Goal: Find specific page/section: Find specific page/section

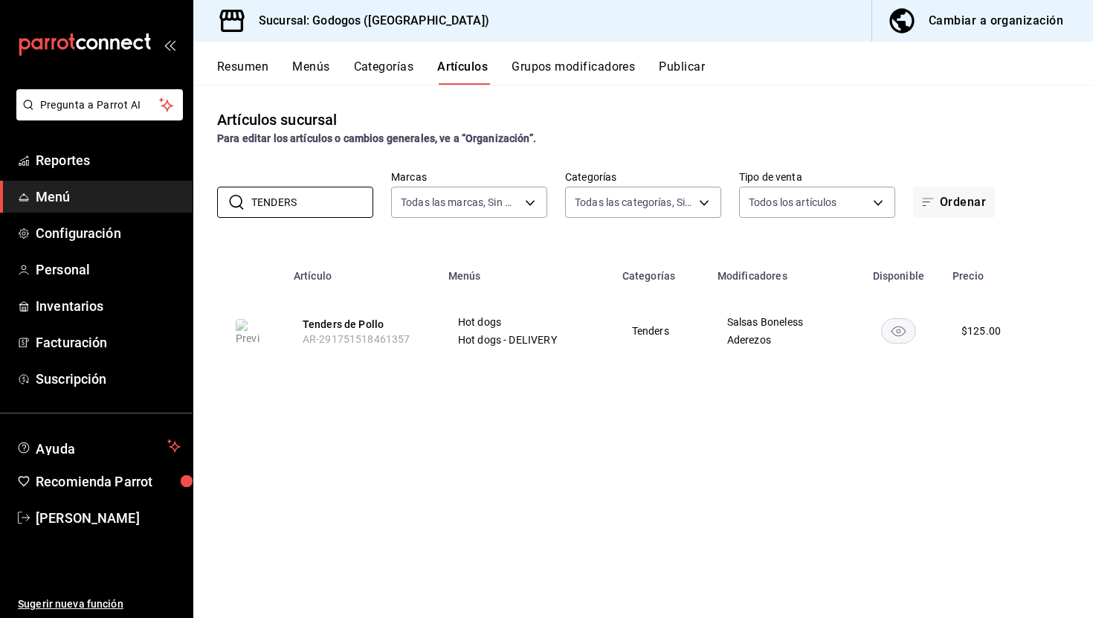
click at [453, 75] on button "Artículos" at bounding box center [462, 71] width 51 height 25
drag, startPoint x: 327, startPoint y: 205, endPoint x: 248, endPoint y: 199, distance: 79.8
click at [247, 204] on div "​ TENDERS ​" at bounding box center [295, 202] width 156 height 31
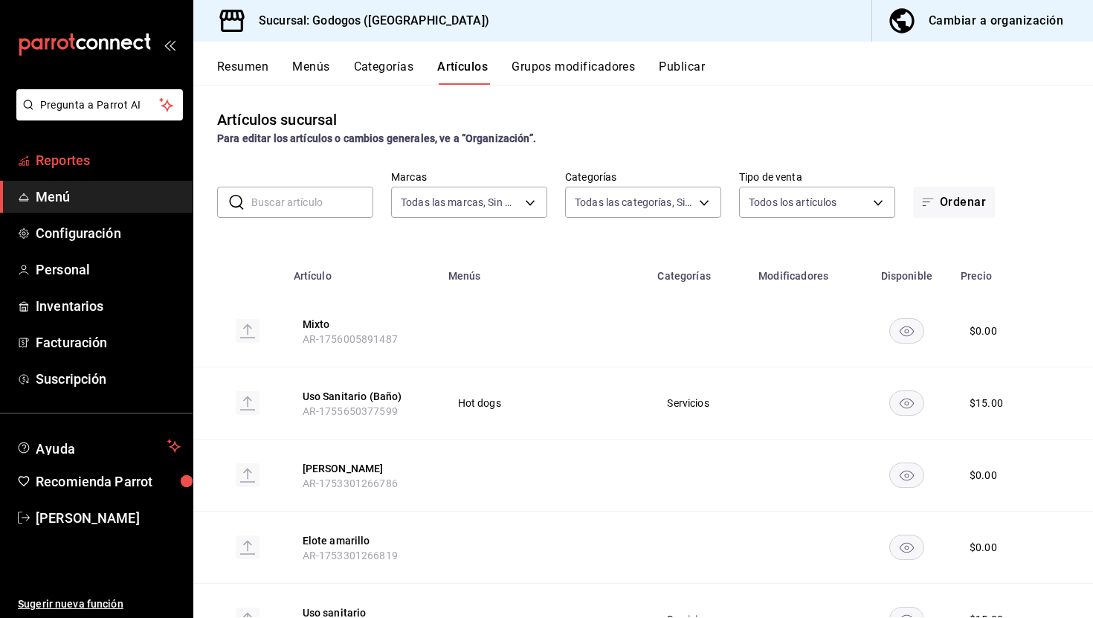
click at [84, 144] on link "Reportes" at bounding box center [96, 160] width 193 height 32
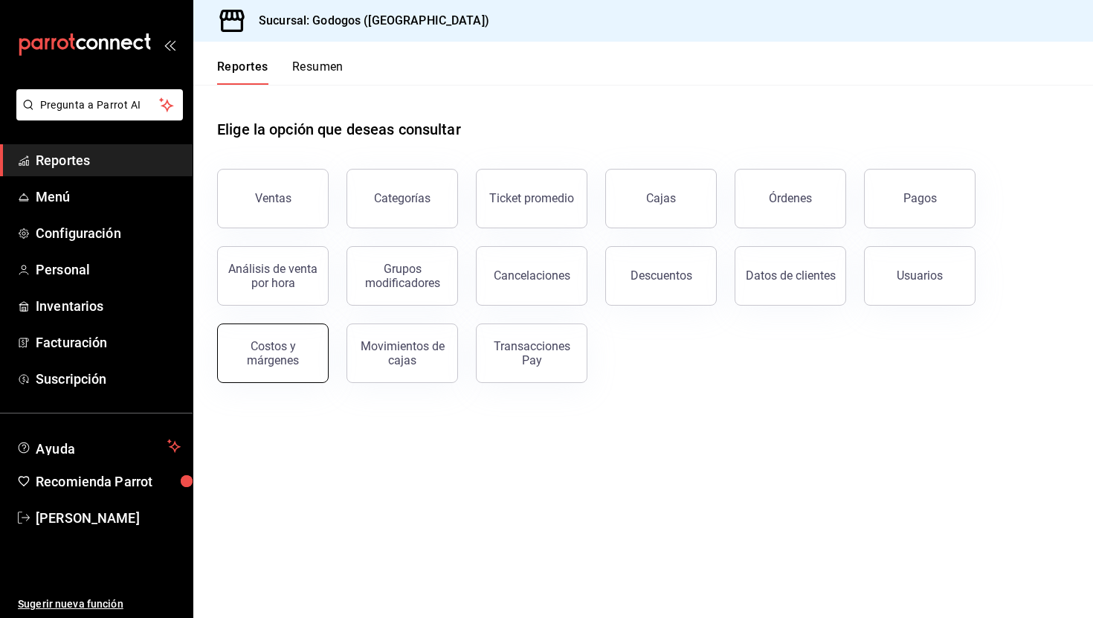
click at [260, 355] on div "Costos y márgenes" at bounding box center [273, 353] width 92 height 28
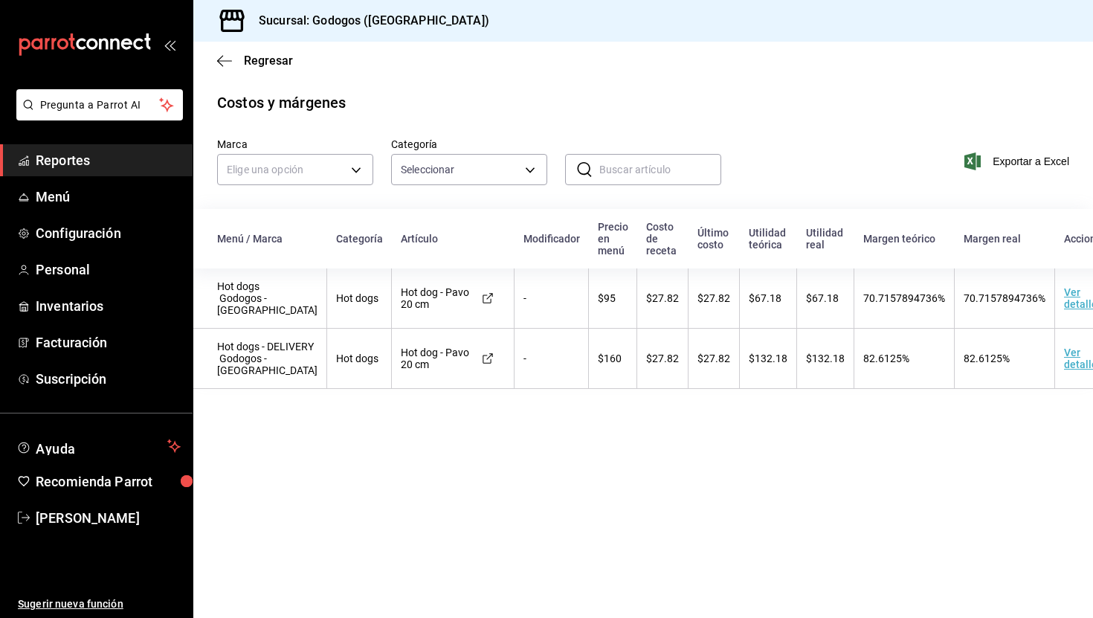
click at [1070, 308] on td "Ver detalle" at bounding box center [1093, 298] width 76 height 60
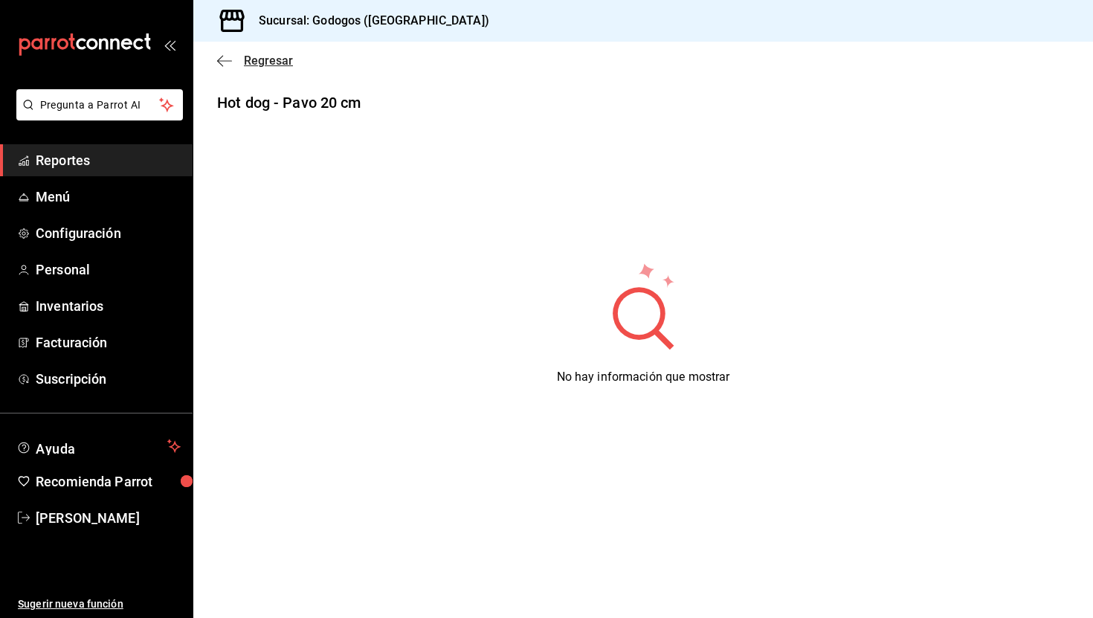
click at [233, 63] on span "Regresar" at bounding box center [255, 61] width 76 height 14
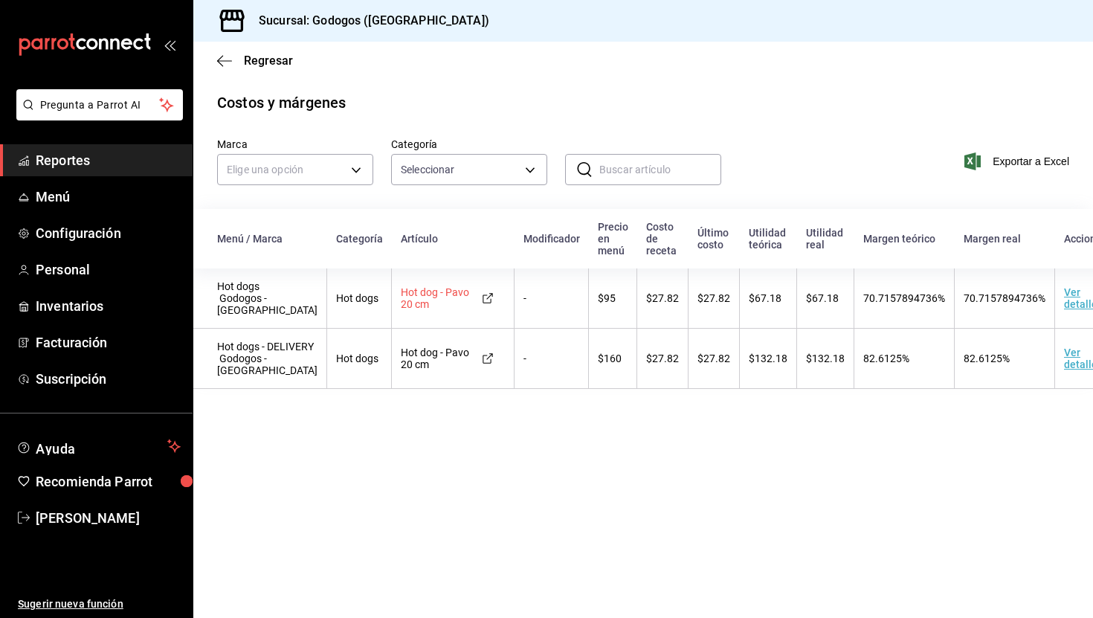
click at [482, 302] on icon at bounding box center [488, 298] width 12 height 12
drag, startPoint x: 640, startPoint y: 299, endPoint x: 669, endPoint y: 303, distance: 29.2
click at [669, 302] on td "$27.82" at bounding box center [662, 298] width 51 height 60
click at [406, 66] on div "Regresar" at bounding box center [643, 61] width 900 height 38
click at [275, 57] on span "Regresar" at bounding box center [268, 61] width 49 height 14
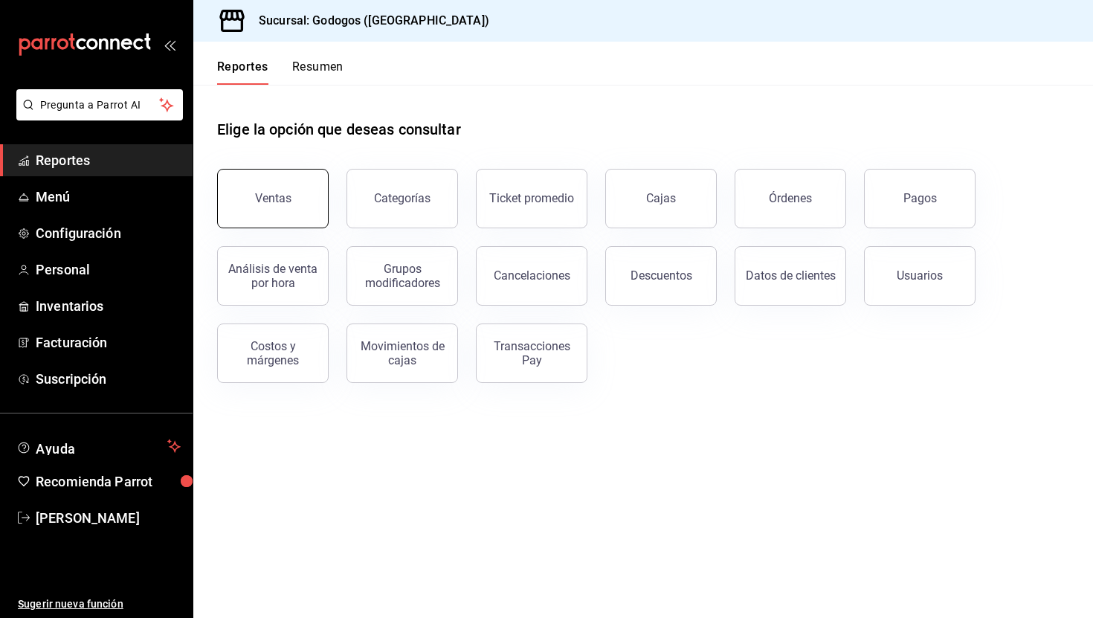
click at [300, 194] on button "Ventas" at bounding box center [273, 198] width 112 height 59
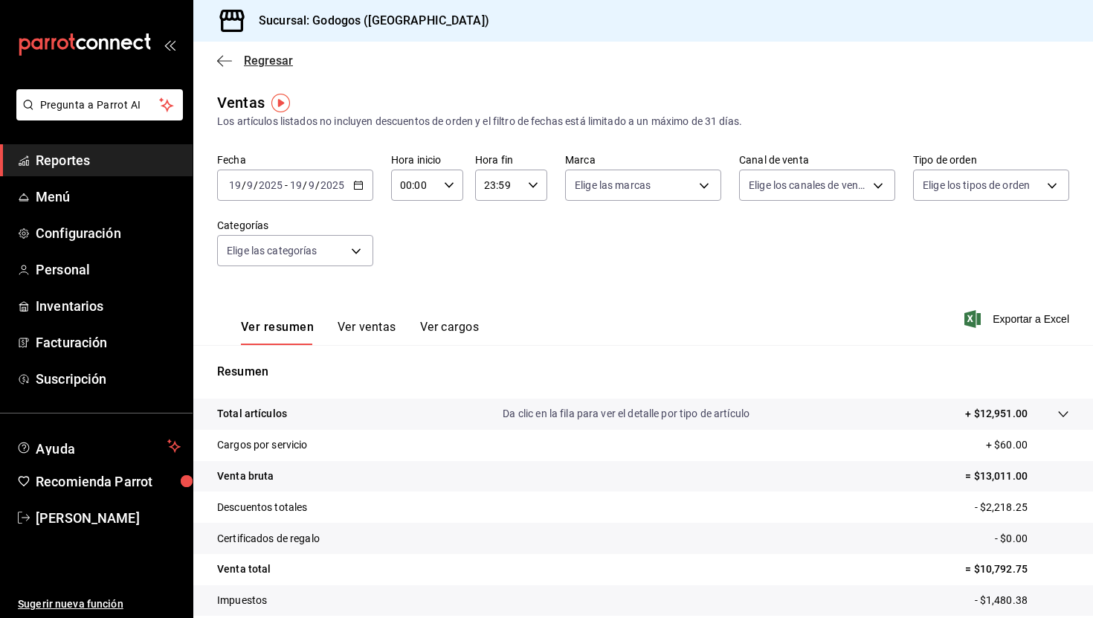
click at [264, 65] on span "Regresar" at bounding box center [268, 61] width 49 height 14
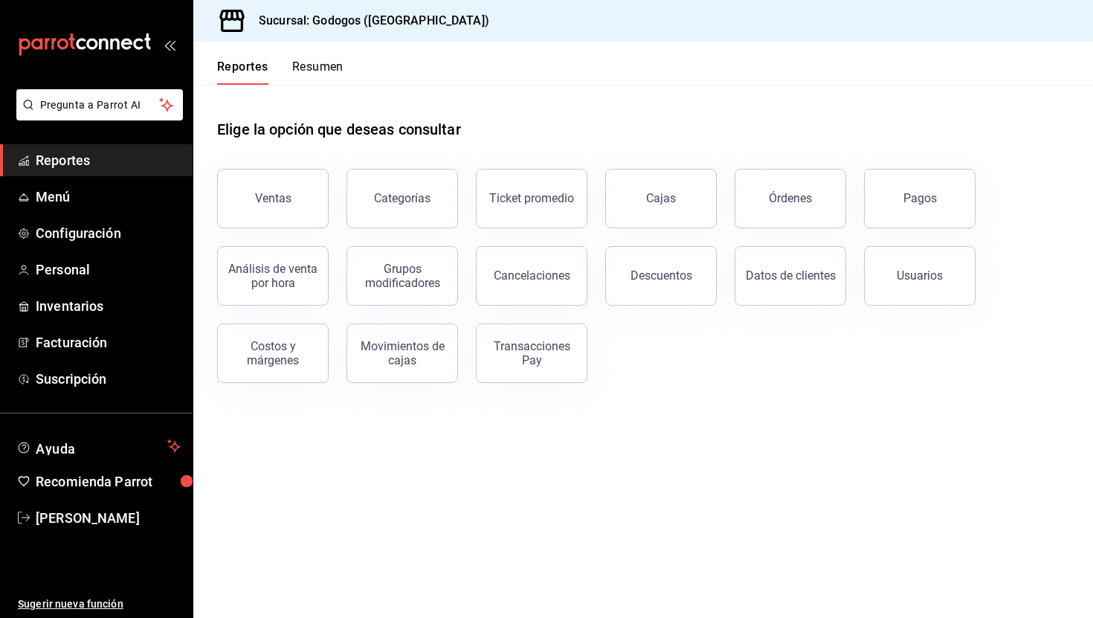
click at [324, 80] on button "Resumen" at bounding box center [317, 71] width 51 height 25
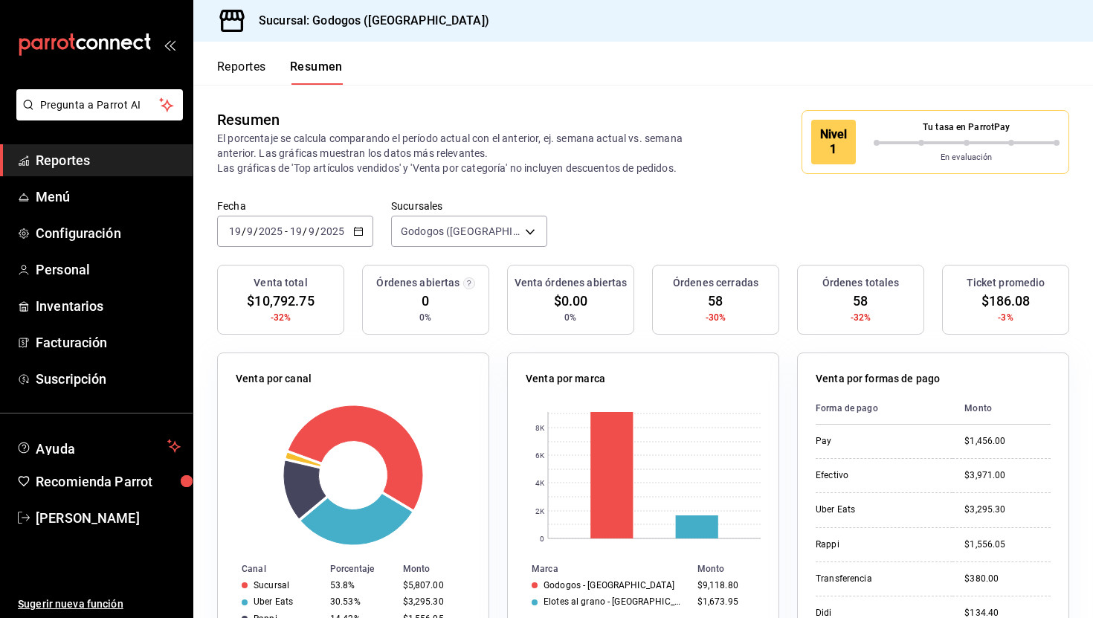
click at [265, 62] on button "Reportes" at bounding box center [241, 71] width 49 height 25
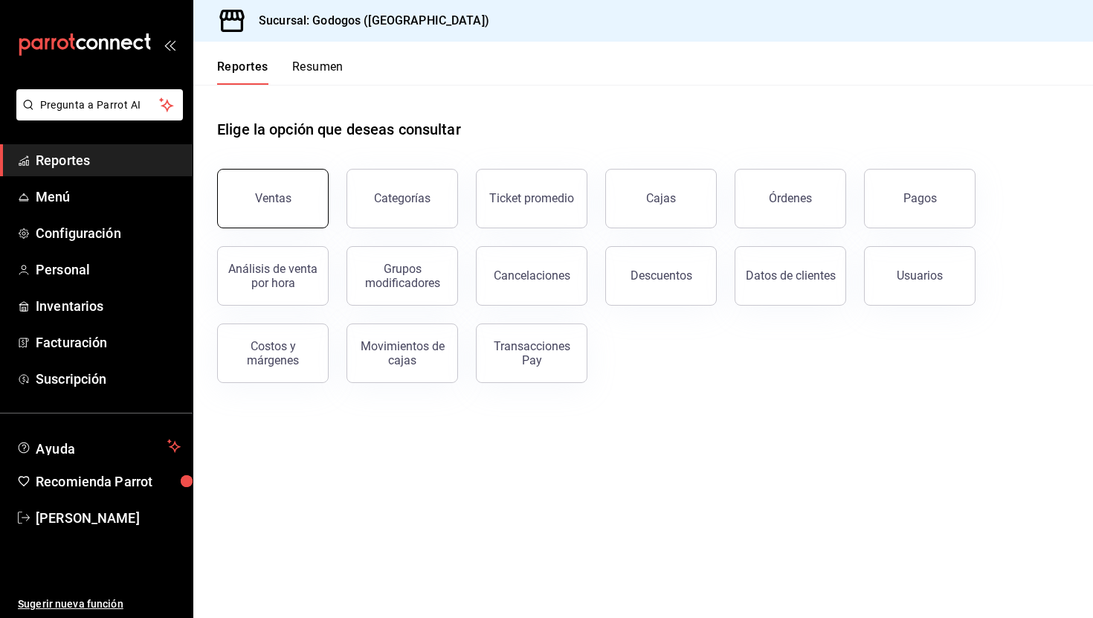
click at [290, 196] on button "Ventas" at bounding box center [273, 198] width 112 height 59
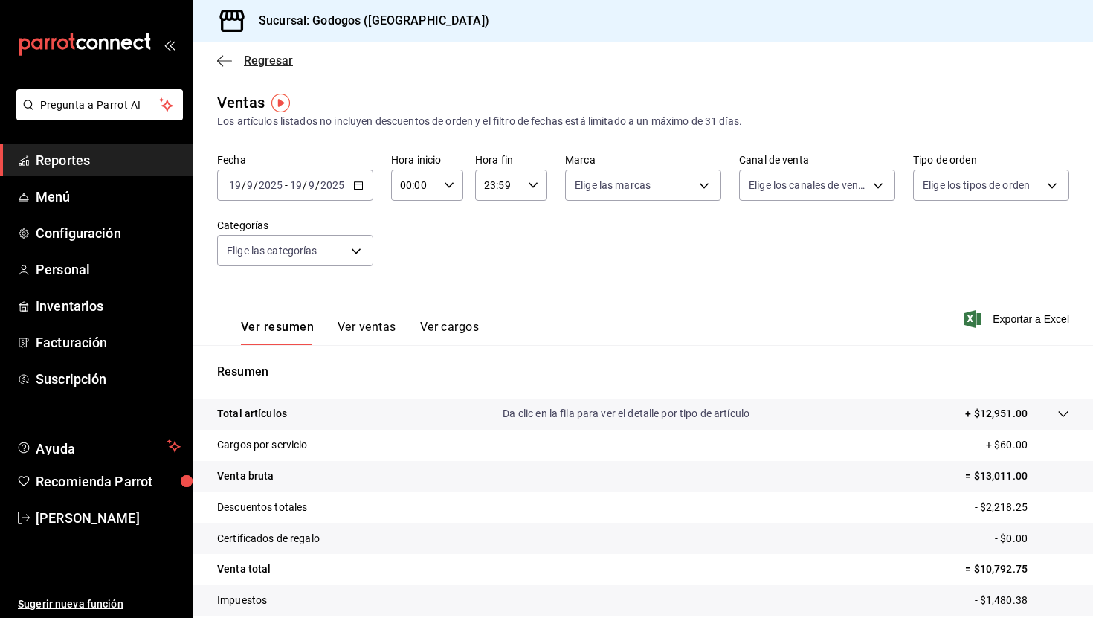
click at [262, 65] on span "Regresar" at bounding box center [268, 61] width 49 height 14
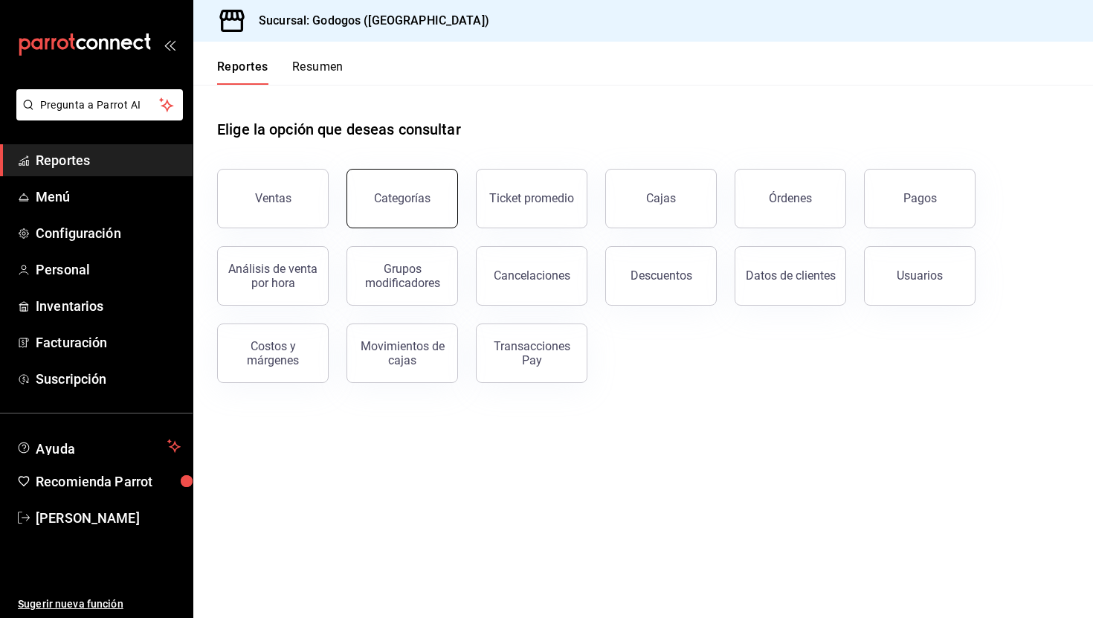
click at [394, 194] on div "Categorías" at bounding box center [402, 198] width 57 height 14
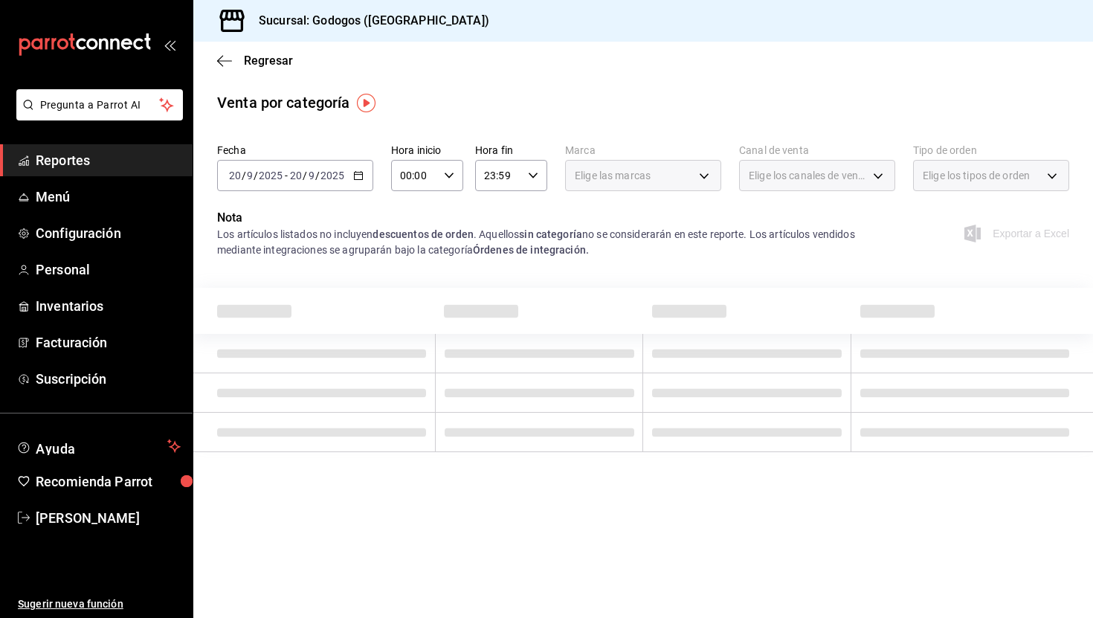
click at [664, 172] on div "Elige las marcas" at bounding box center [643, 175] width 156 height 31
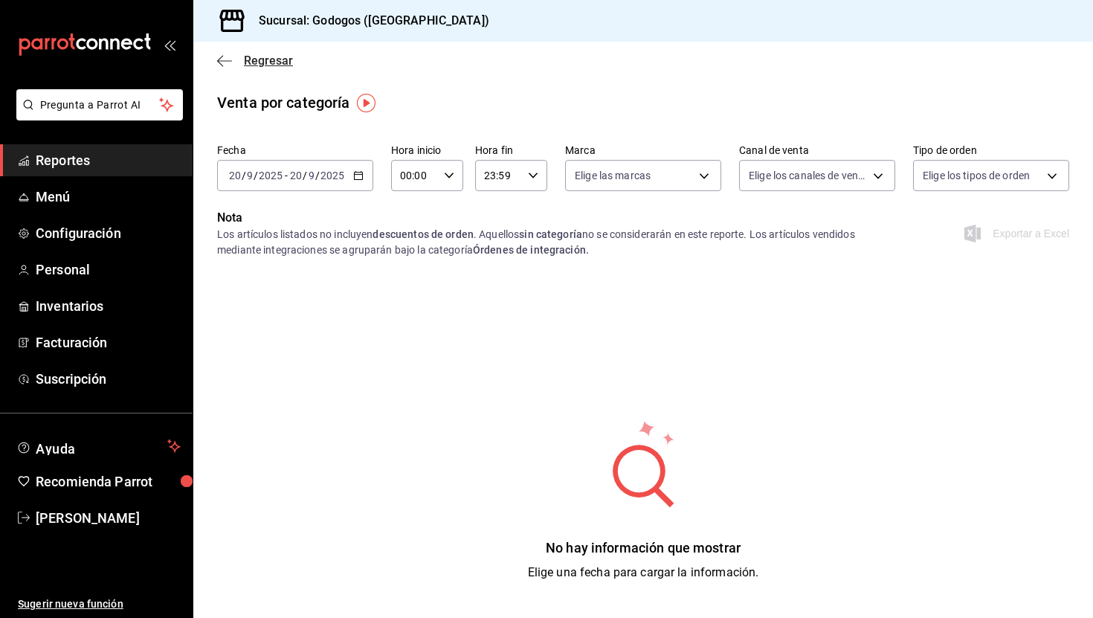
click at [266, 62] on span "Regresar" at bounding box center [268, 61] width 49 height 14
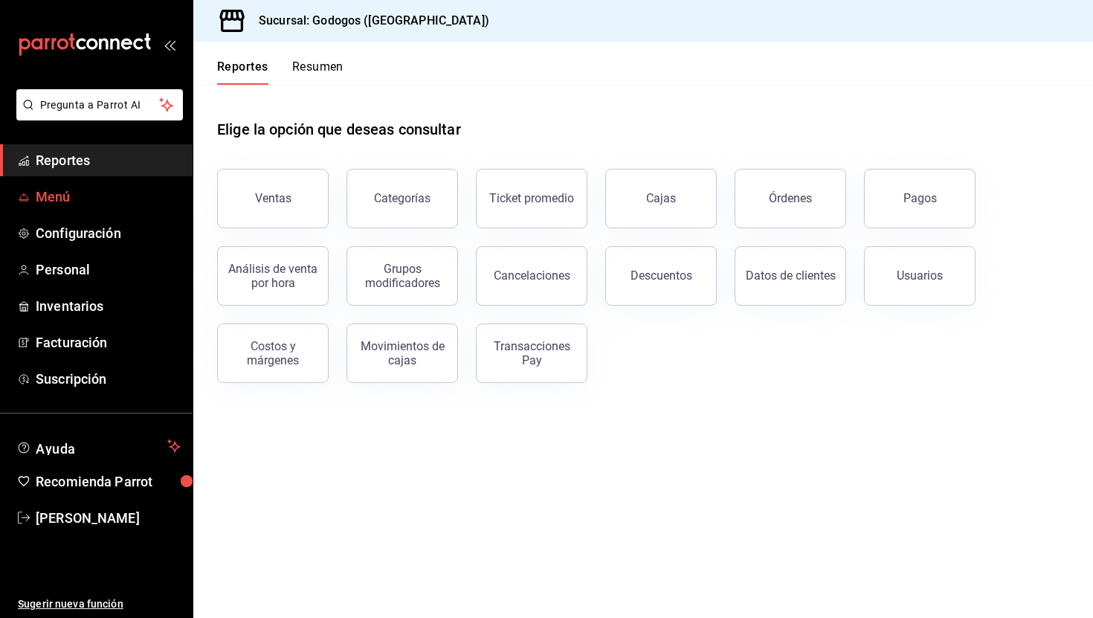
click at [101, 190] on span "Menú" at bounding box center [108, 197] width 145 height 20
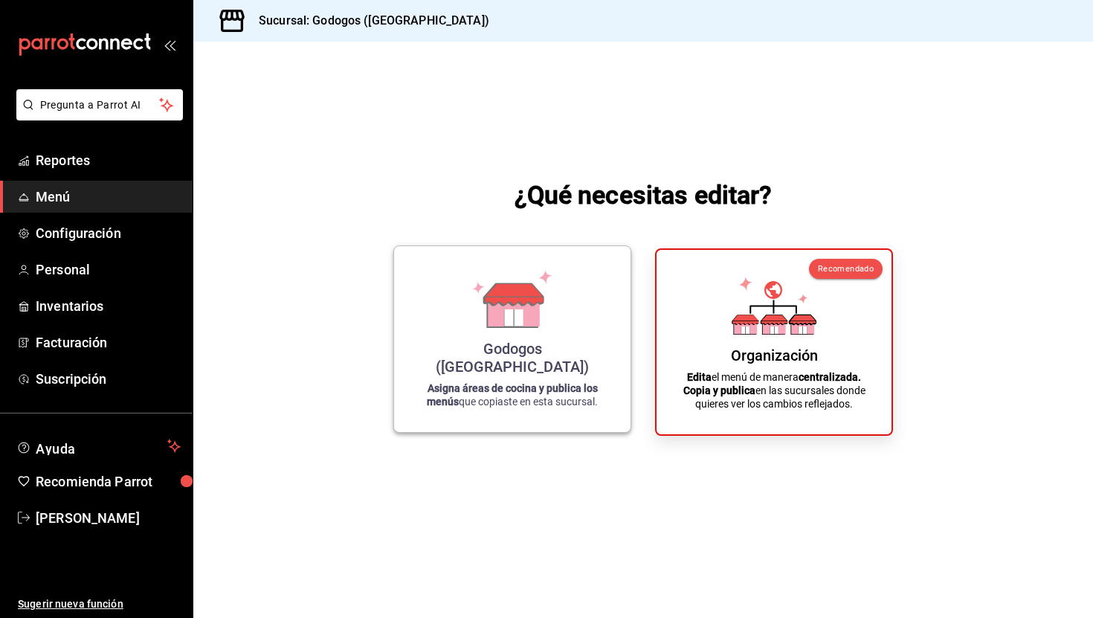
click at [435, 327] on div "Godogos ([GEOGRAPHIC_DATA]) Asigna áreas de cocina y publica los menús que copi…" at bounding box center [512, 339] width 201 height 162
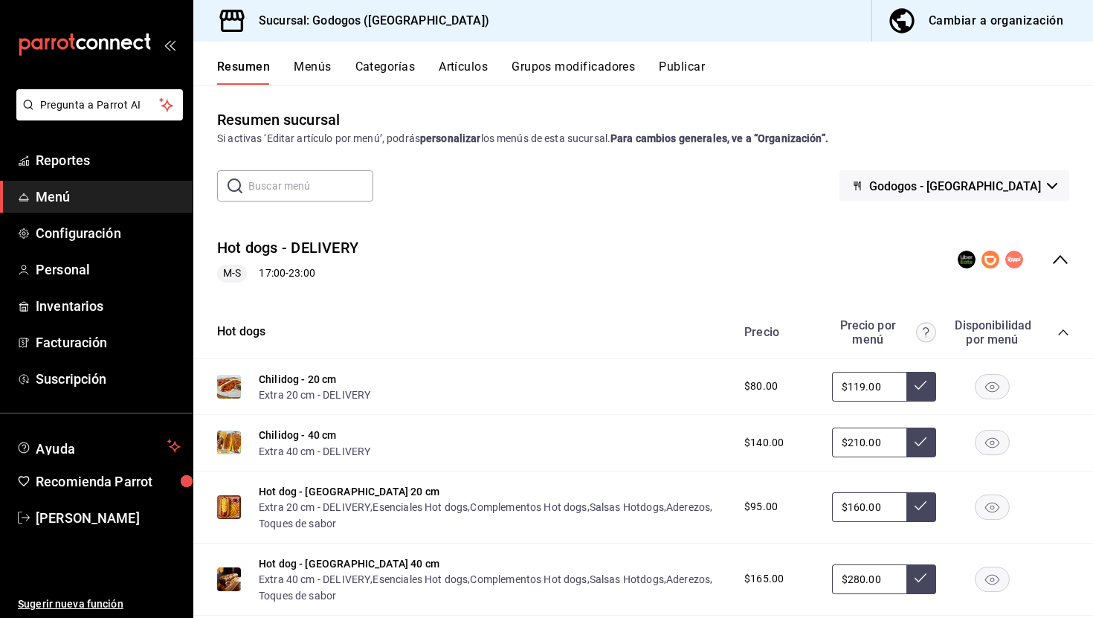
click at [410, 67] on button "Categorías" at bounding box center [385, 71] width 60 height 25
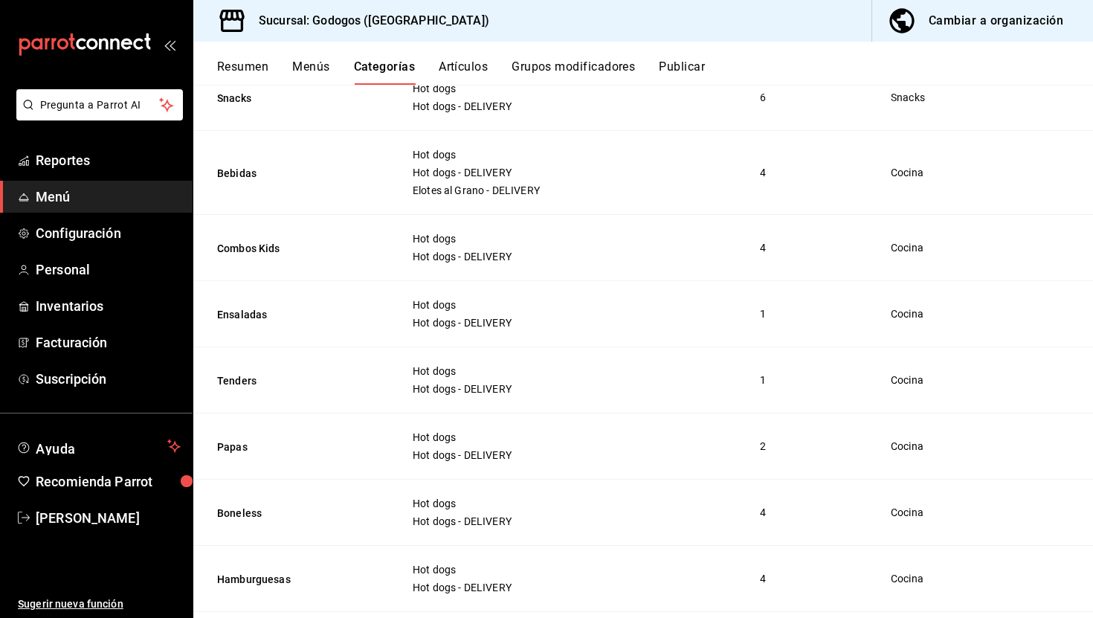
scroll to position [568, 0]
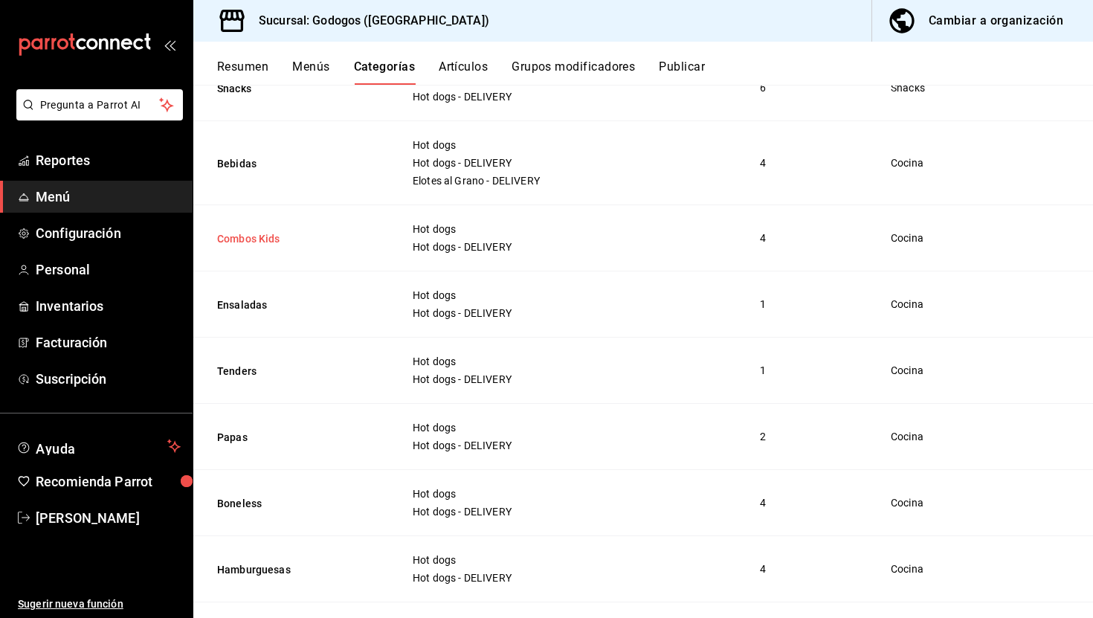
click at [261, 241] on button "Combos Kids" at bounding box center [291, 238] width 149 height 15
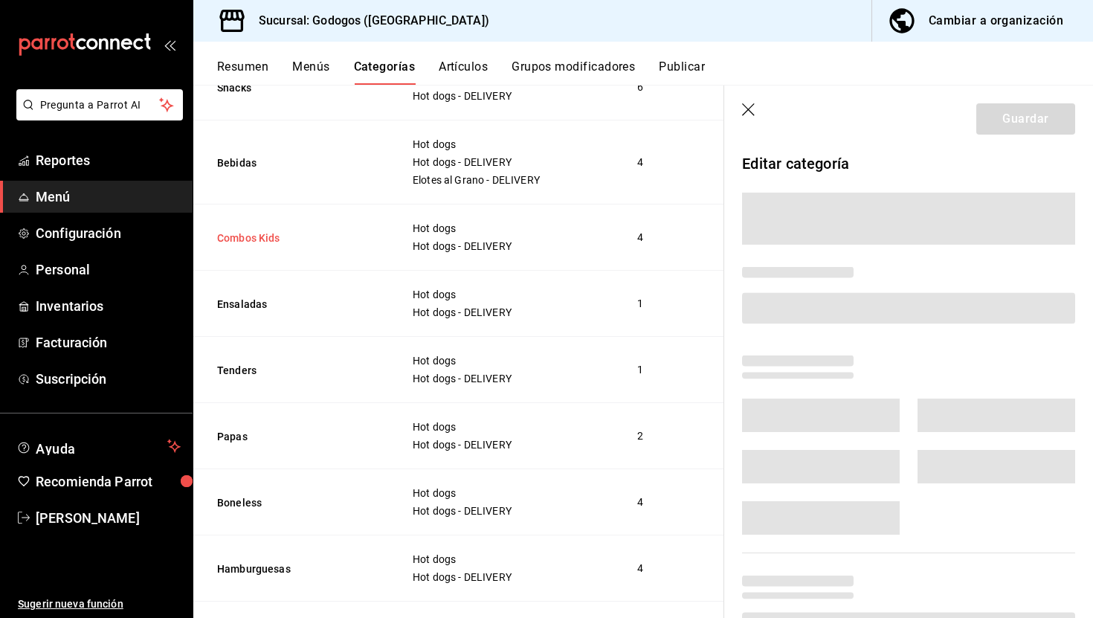
scroll to position [567, 0]
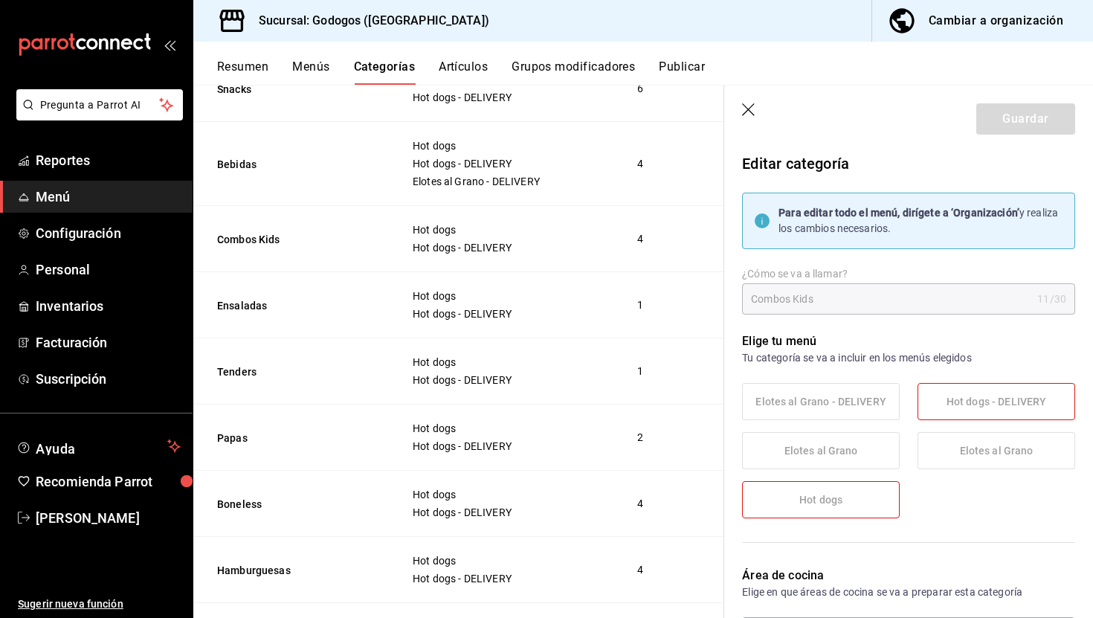
click at [754, 109] on icon "button" at bounding box center [749, 110] width 15 height 15
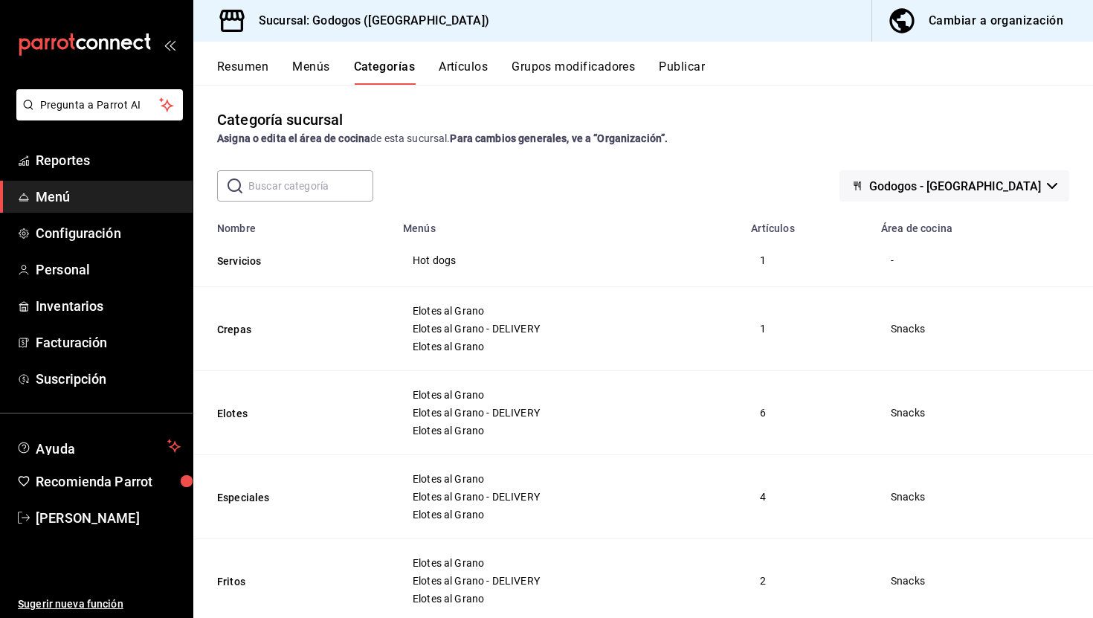
click at [315, 76] on button "Menús" at bounding box center [310, 71] width 37 height 25
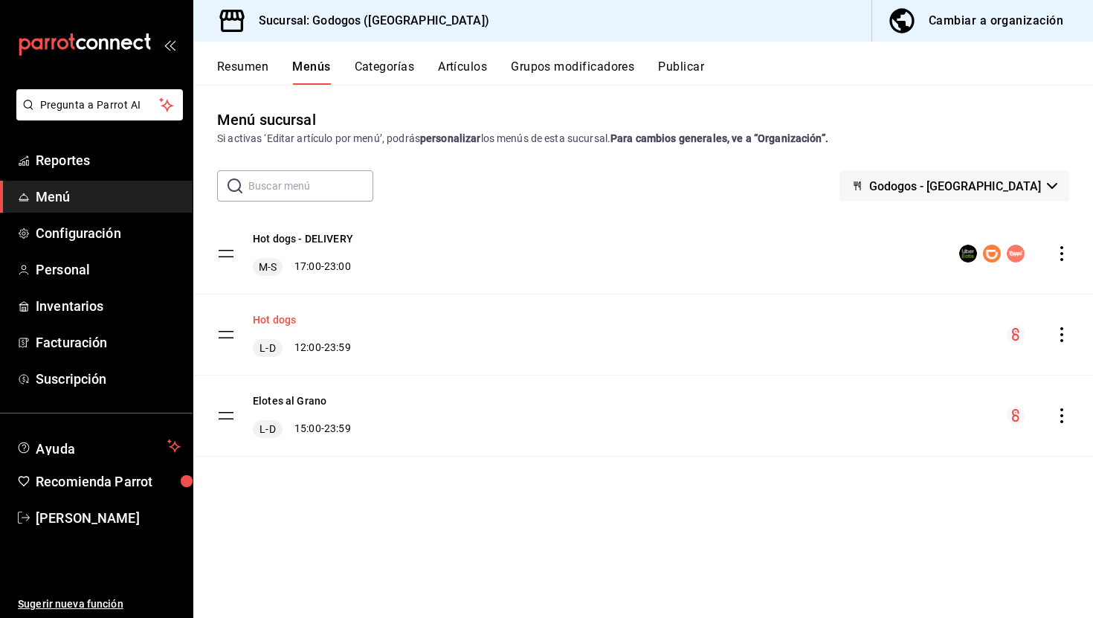
click at [275, 318] on button "Hot dogs" at bounding box center [274, 319] width 43 height 15
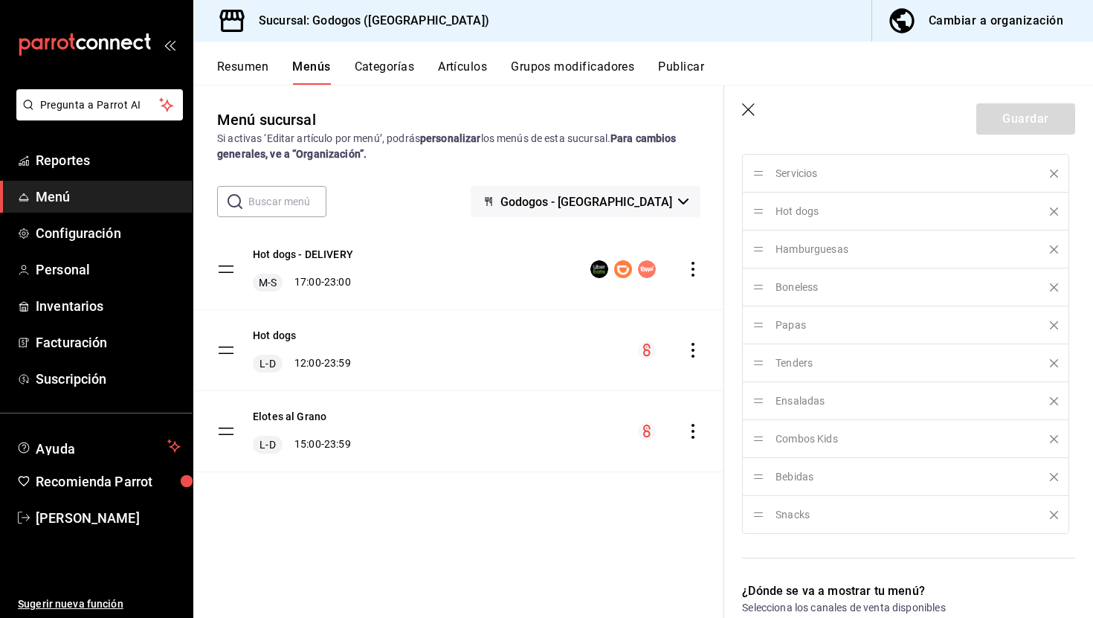
scroll to position [561, 0]
click at [395, 71] on button "Categorías" at bounding box center [385, 71] width 60 height 25
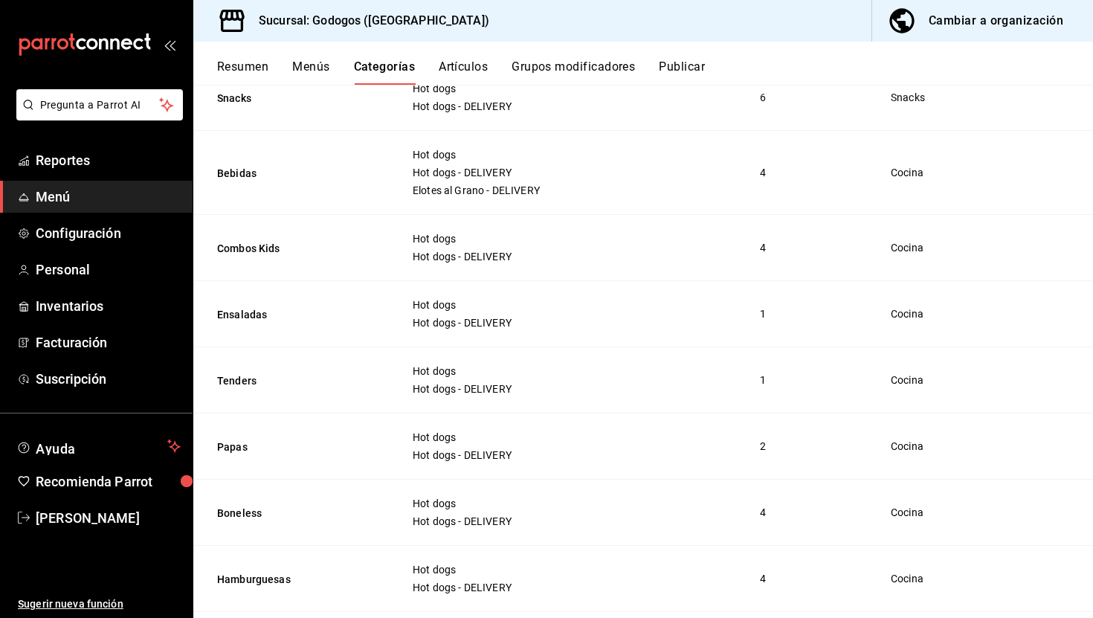
scroll to position [555, 0]
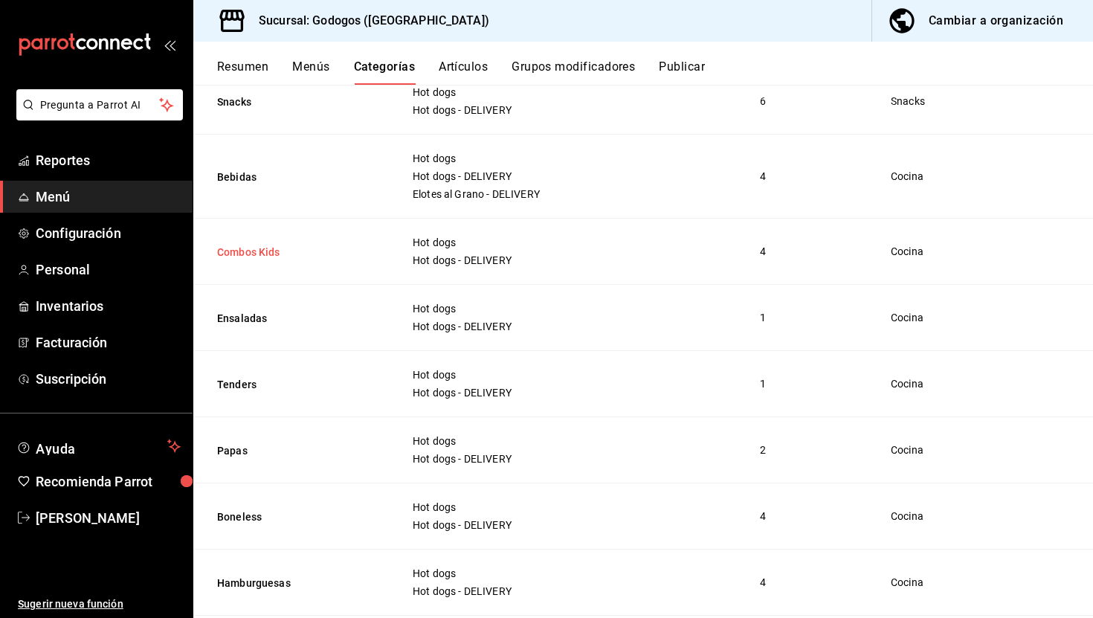
click at [273, 247] on button "Combos Kids" at bounding box center [291, 252] width 149 height 15
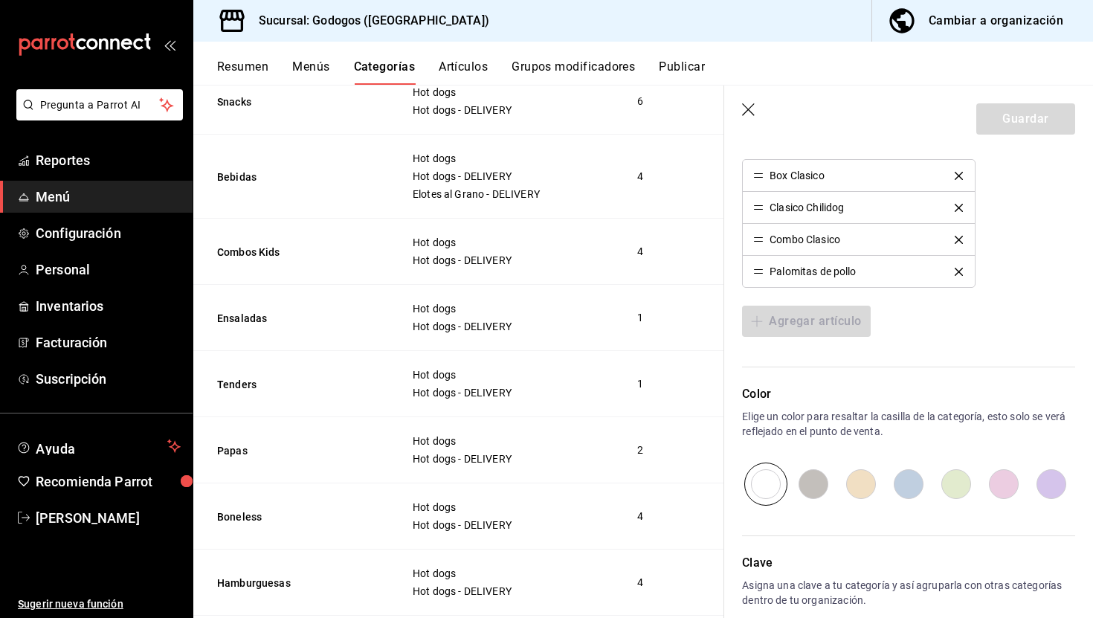
scroll to position [593, 0]
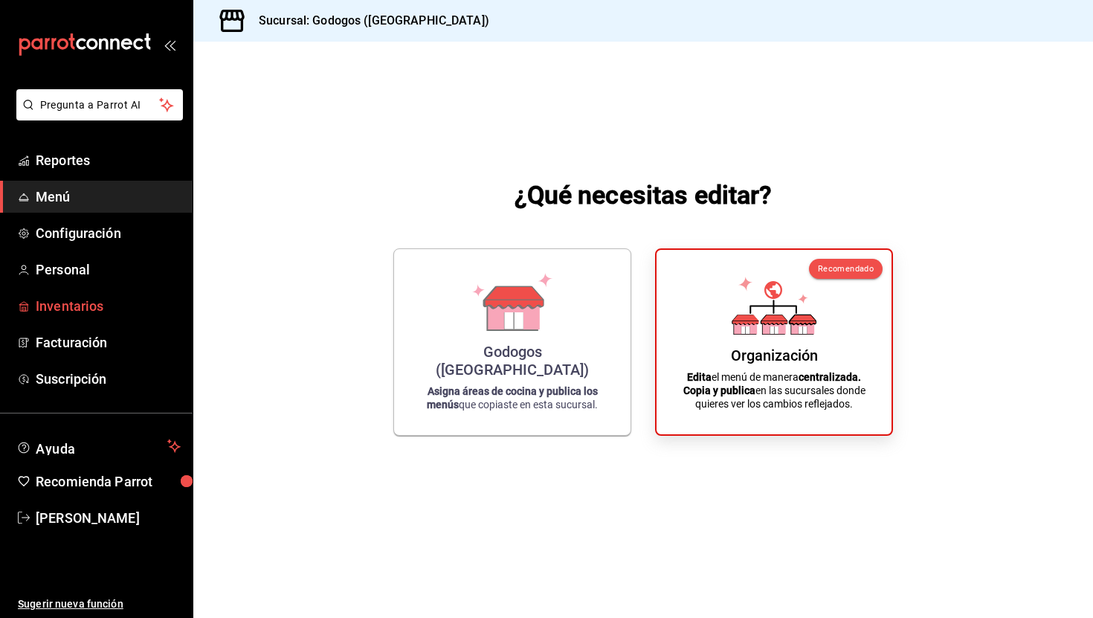
click at [106, 307] on span "Inventarios" at bounding box center [108, 306] width 145 height 20
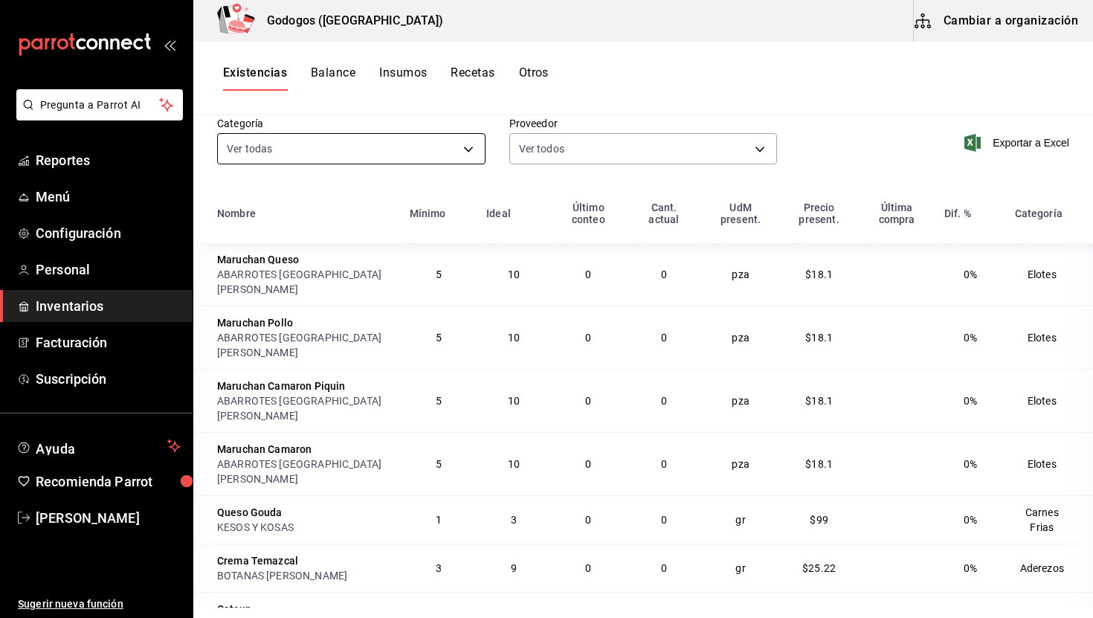
scroll to position [71, 0]
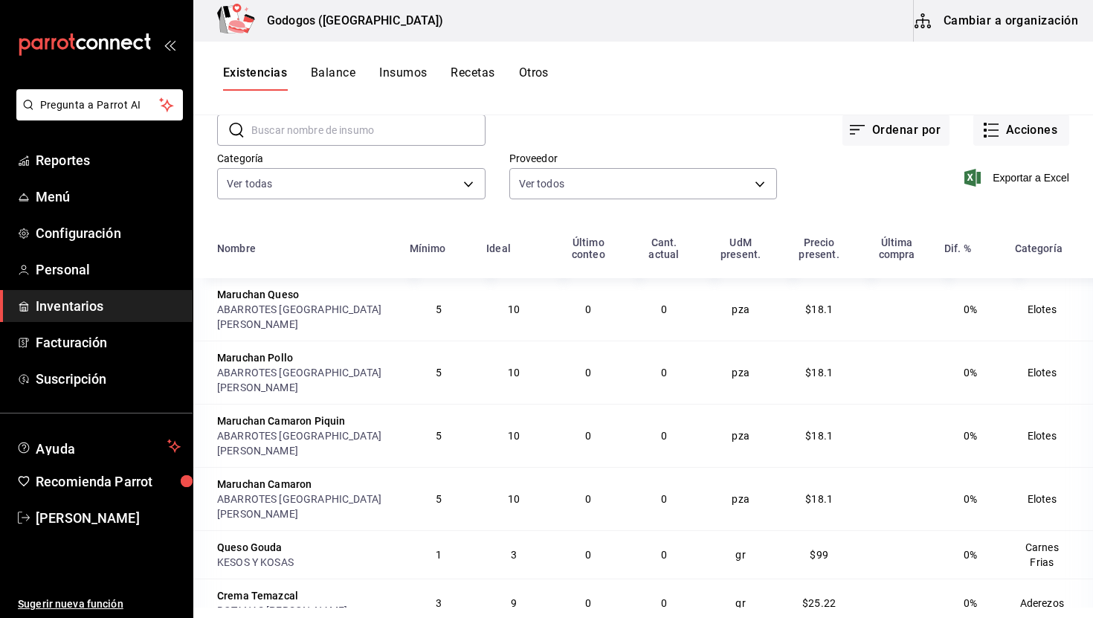
click at [405, 83] on button "Insumos" at bounding box center [403, 77] width 48 height 25
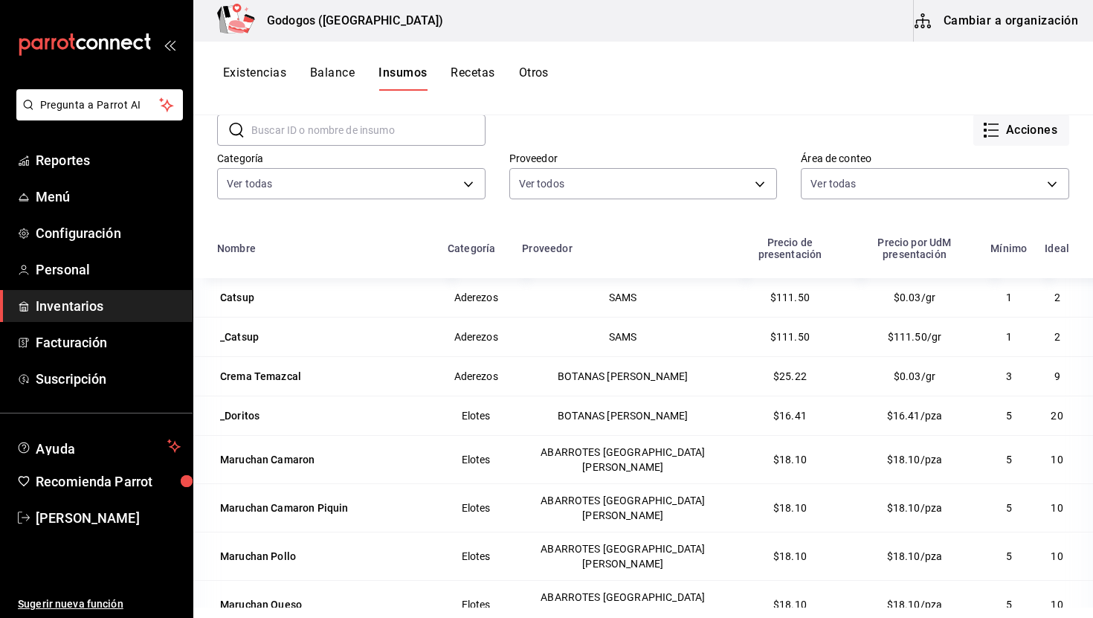
click at [485, 69] on button "Recetas" at bounding box center [473, 77] width 44 height 25
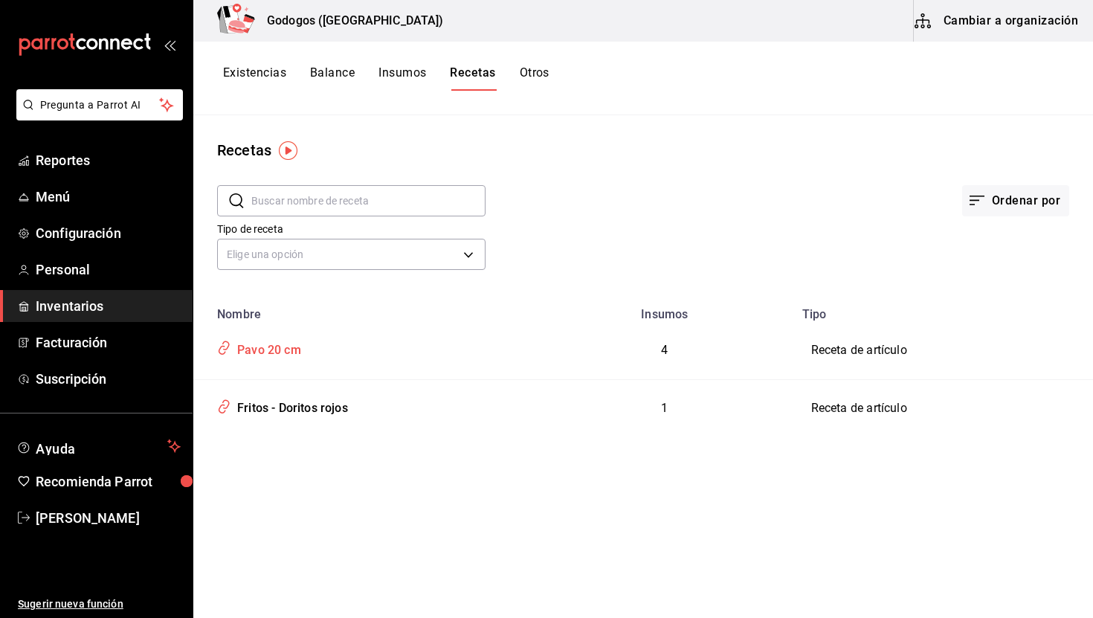
click at [275, 349] on div "Pavo 20 cm" at bounding box center [266, 347] width 70 height 23
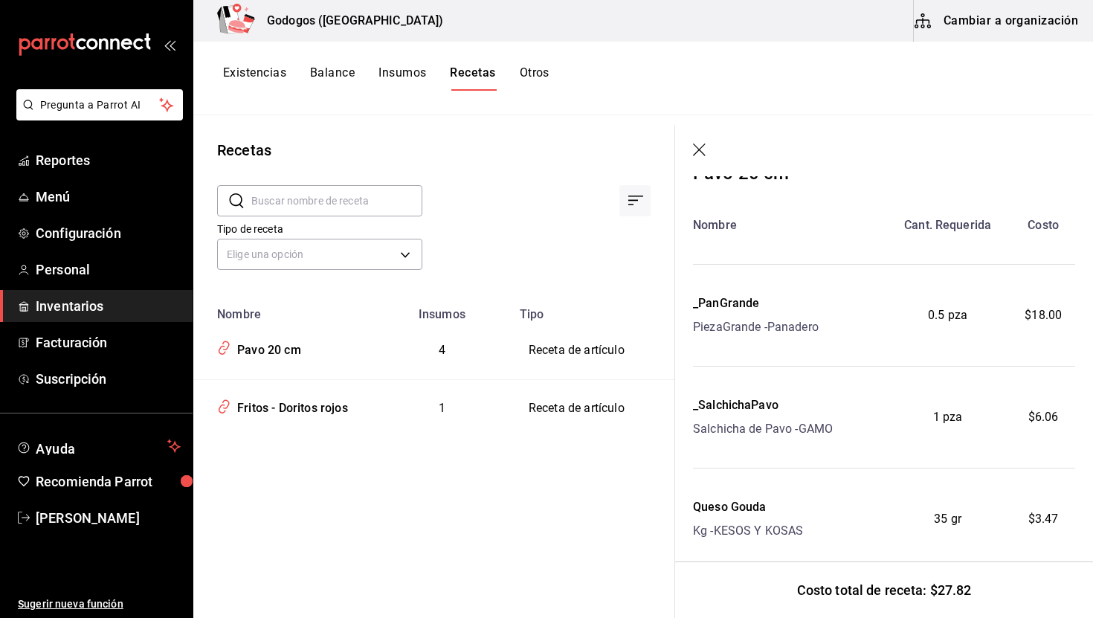
scroll to position [184, 0]
